Goal: Transaction & Acquisition: Download file/media

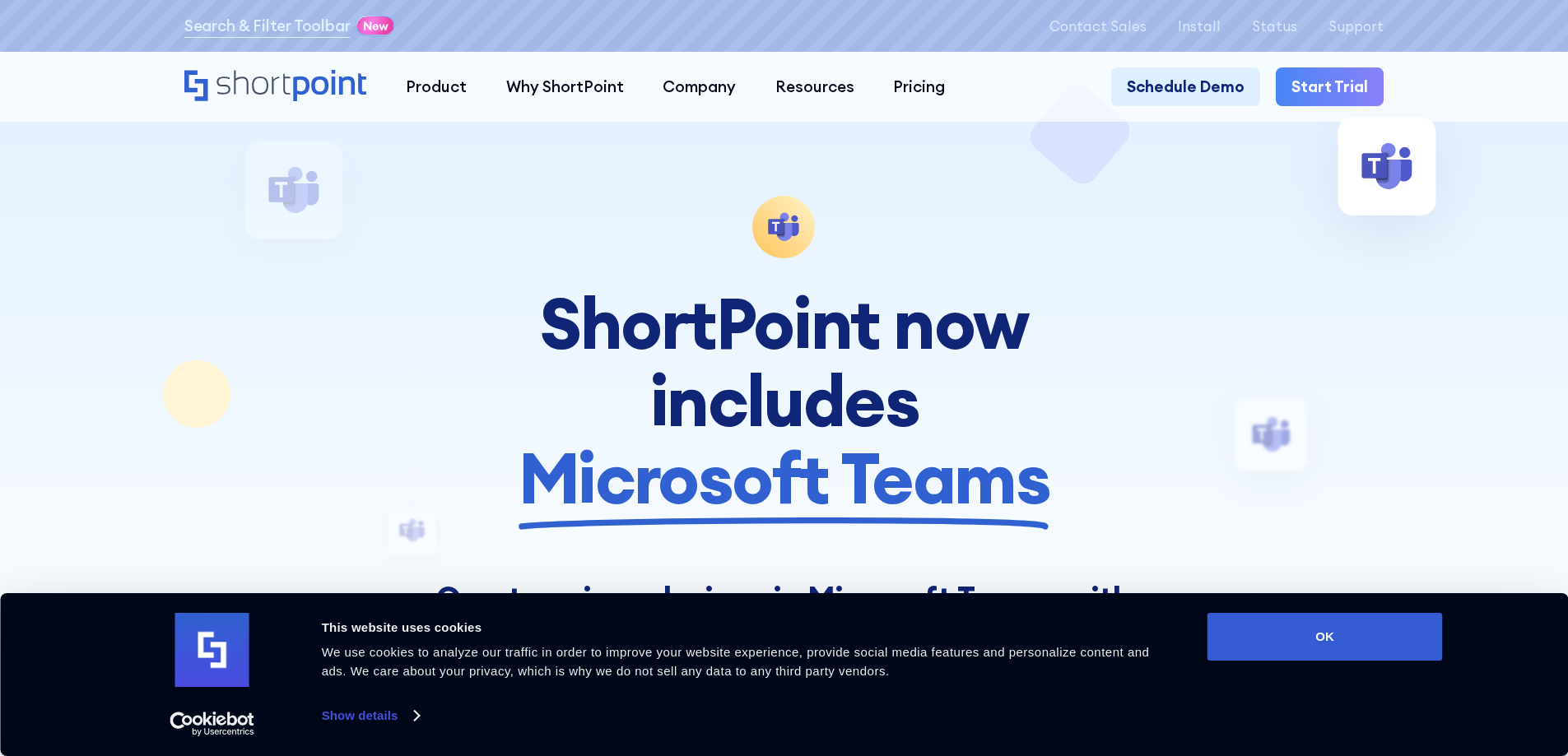
click at [531, 179] on div at bounding box center [784, 378] width 1411 height 756
click at [1206, 31] on p "Install" at bounding box center [1199, 26] width 43 height 16
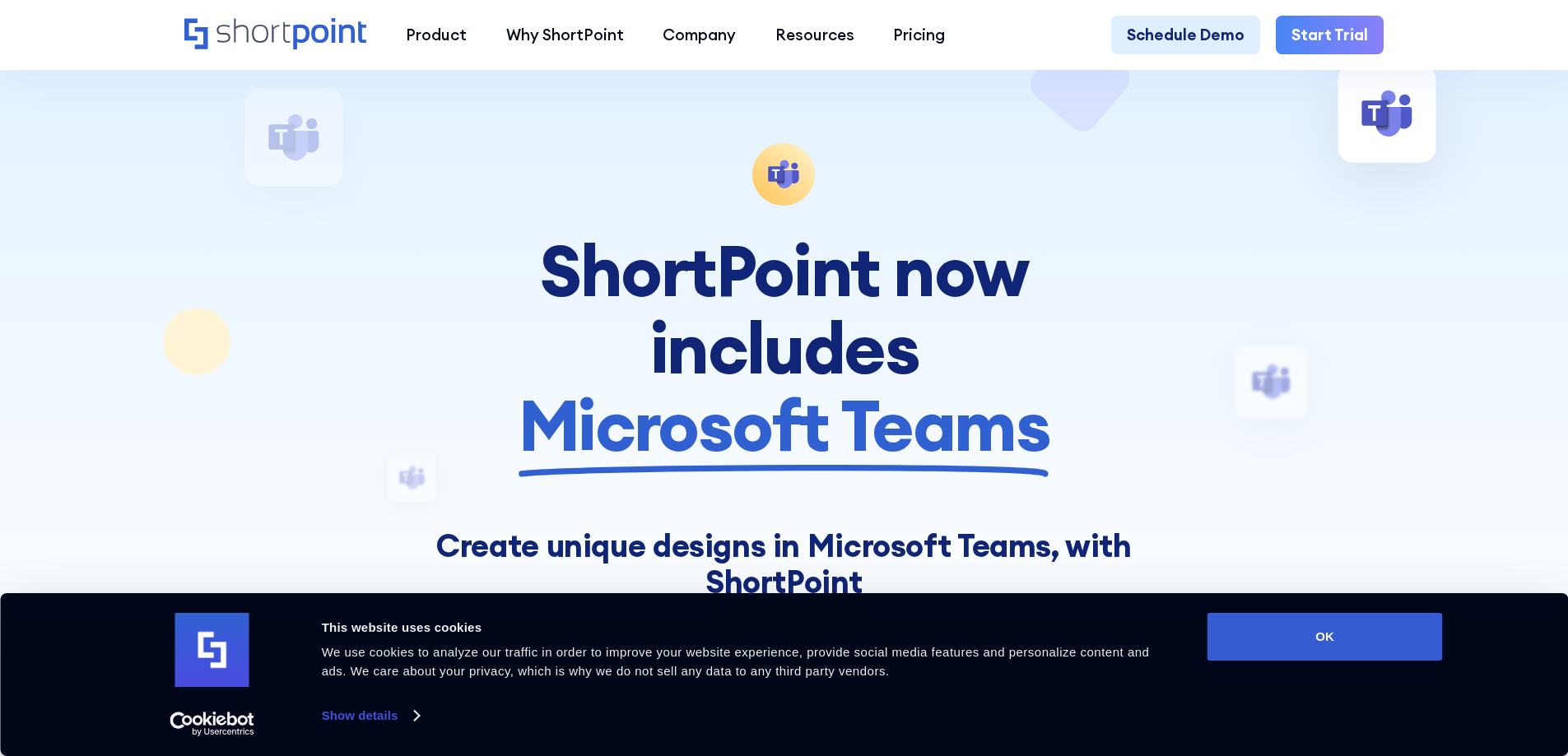
scroll to position [83, 0]
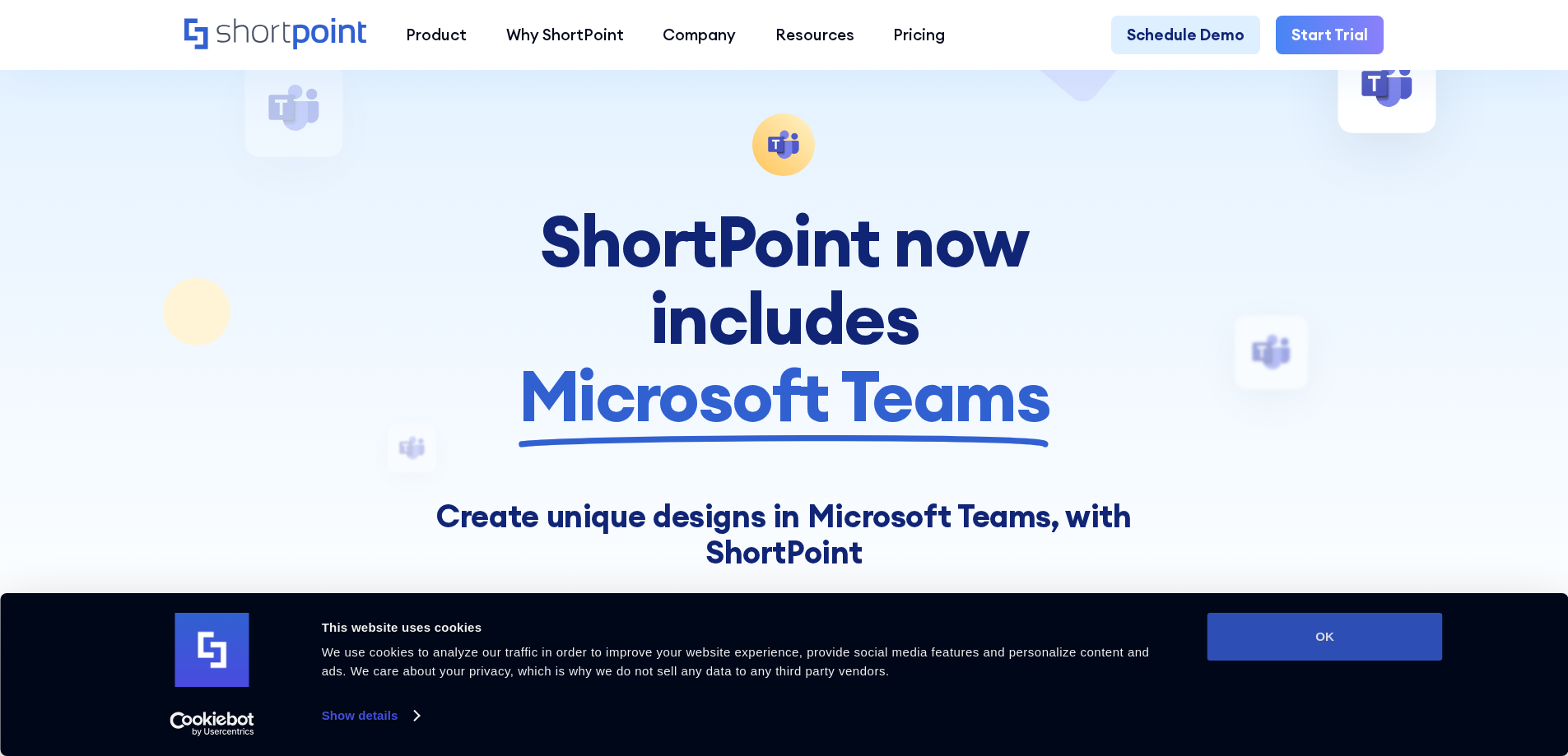
click at [1263, 649] on button "OK" at bounding box center [1326, 636] width 236 height 48
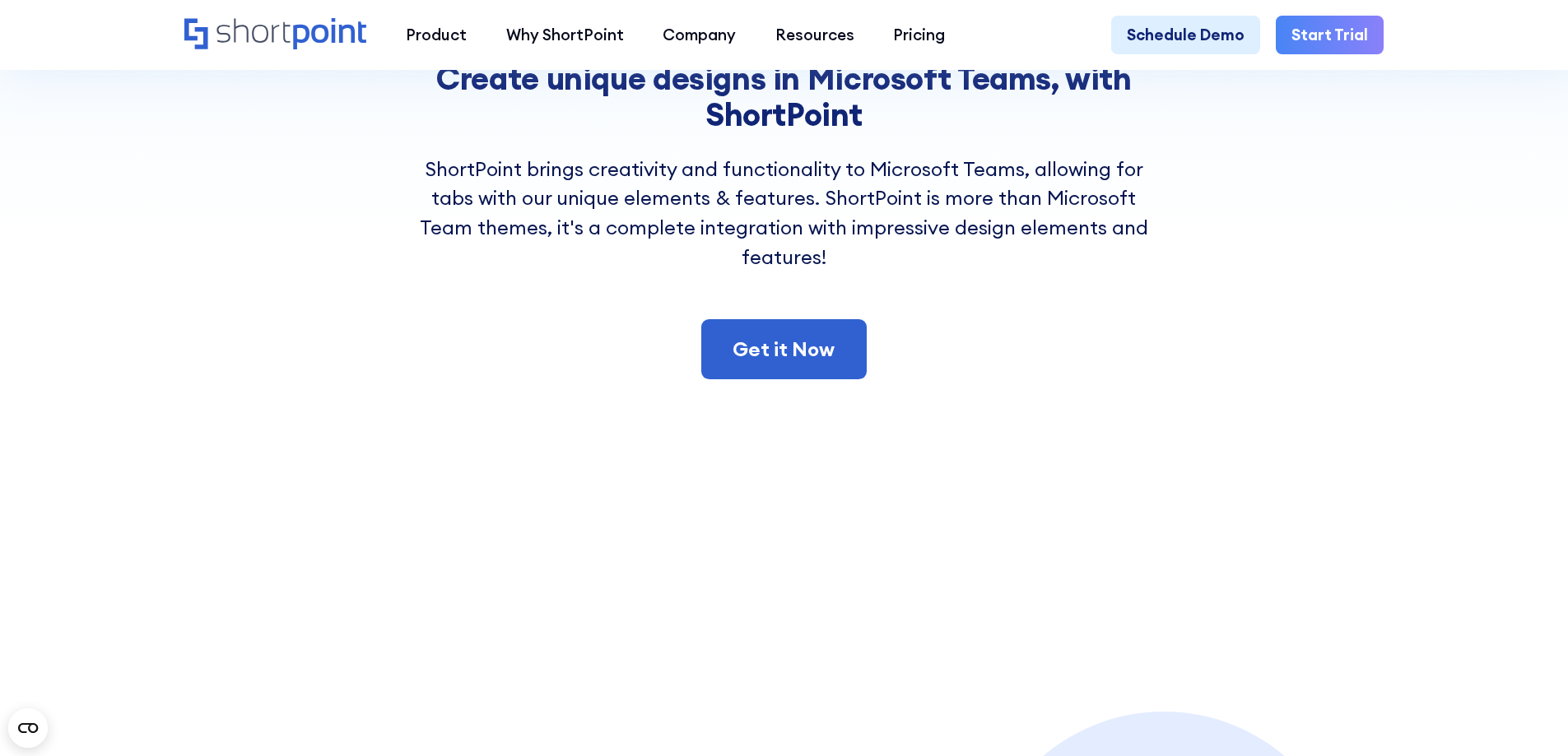
scroll to position [494, 0]
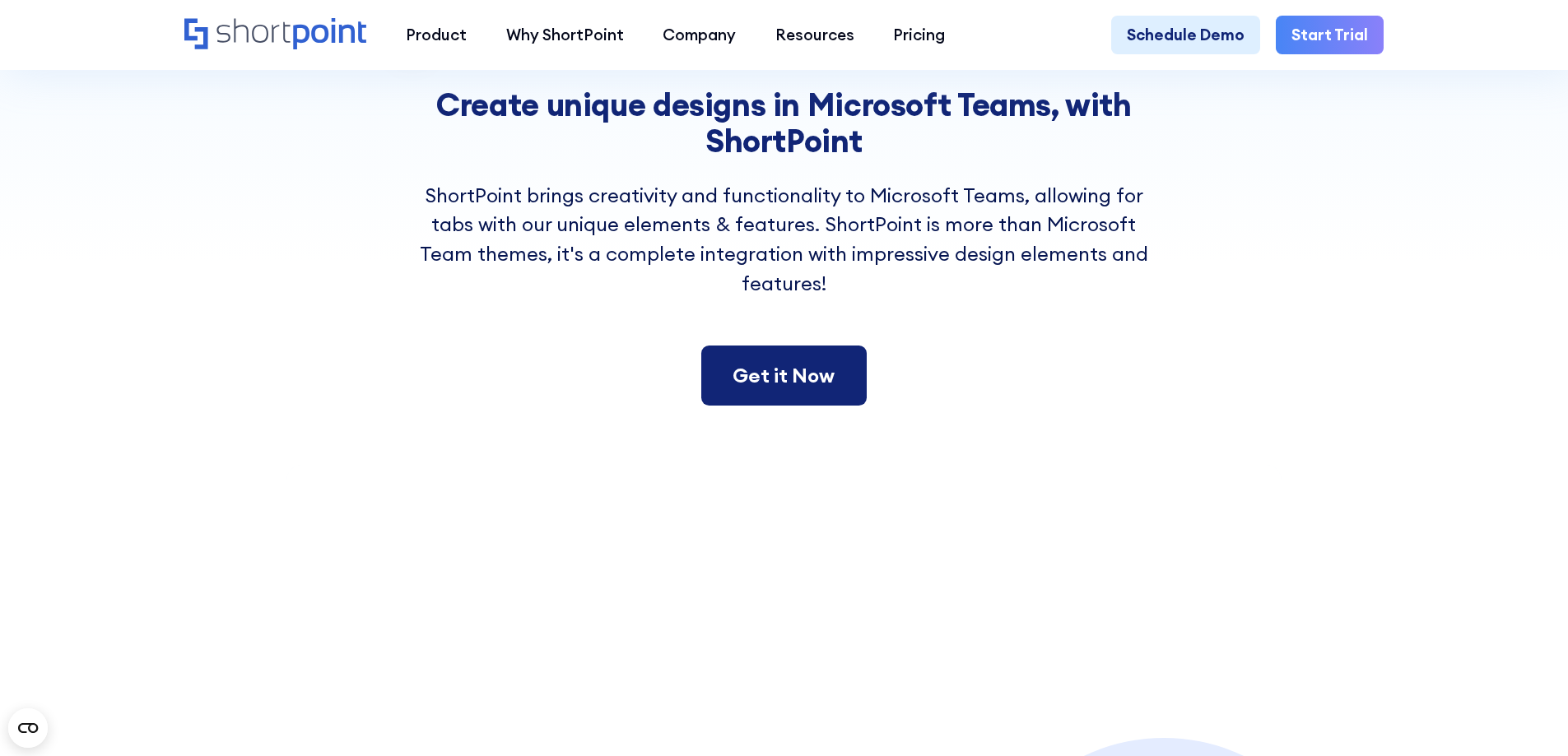
click at [779, 386] on link "Get it Now" at bounding box center [784, 376] width 164 height 61
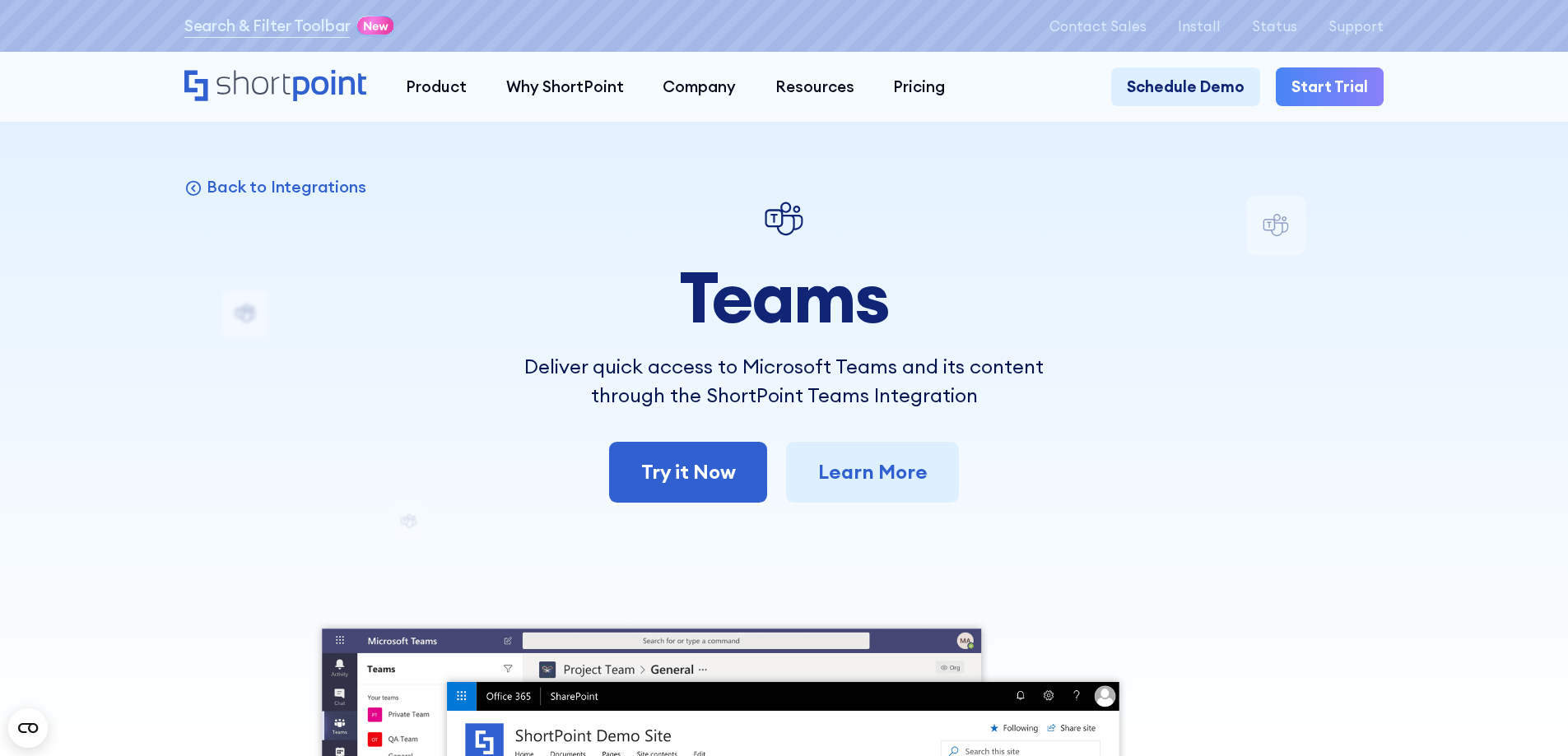
click at [650, 589] on div "Back to Integrations Teams Deliver quick access to Microsoft Teams and its cont…" at bounding box center [784, 727] width 1199 height 1063
